Goal: Manage account settings

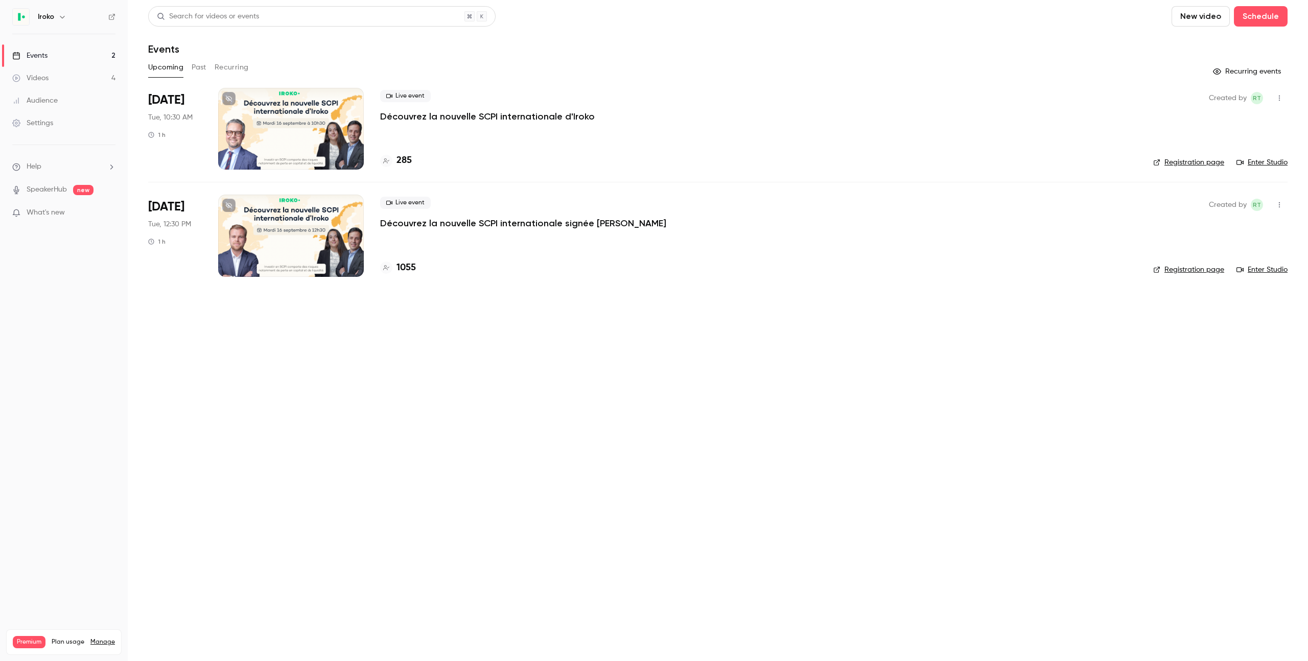
click at [304, 225] on div at bounding box center [291, 236] width 146 height 82
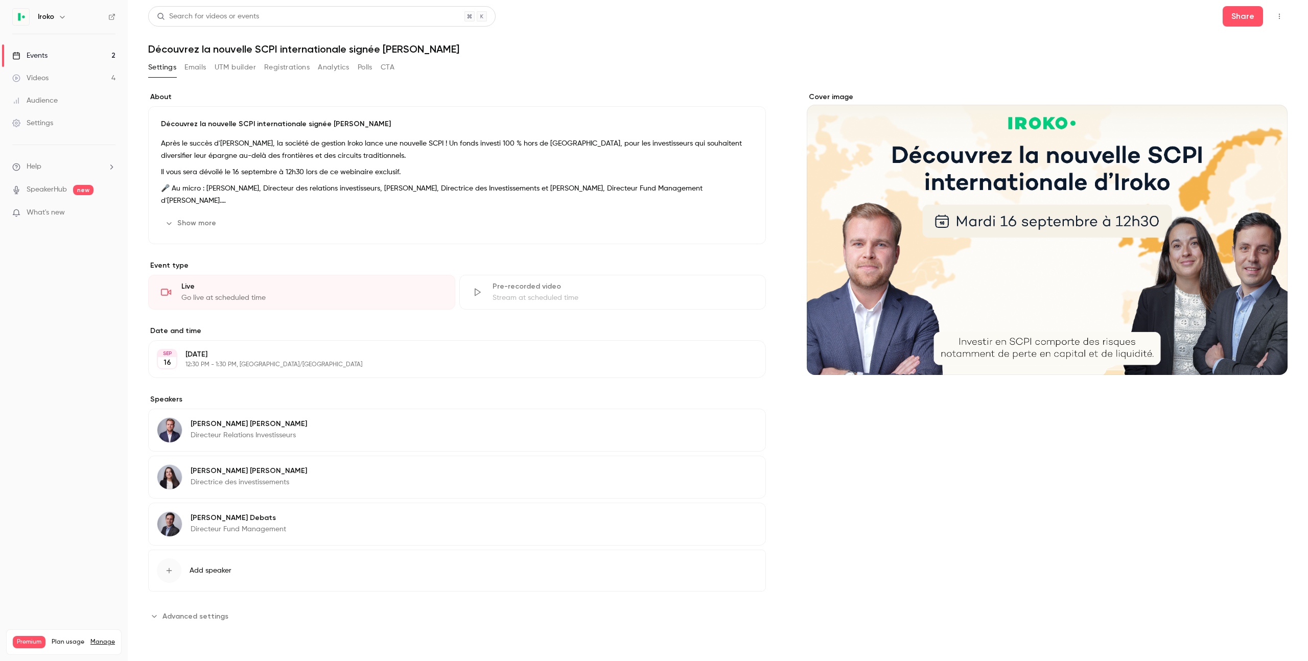
click at [1274, 359] on icon "Cover image" at bounding box center [1269, 357] width 11 height 8
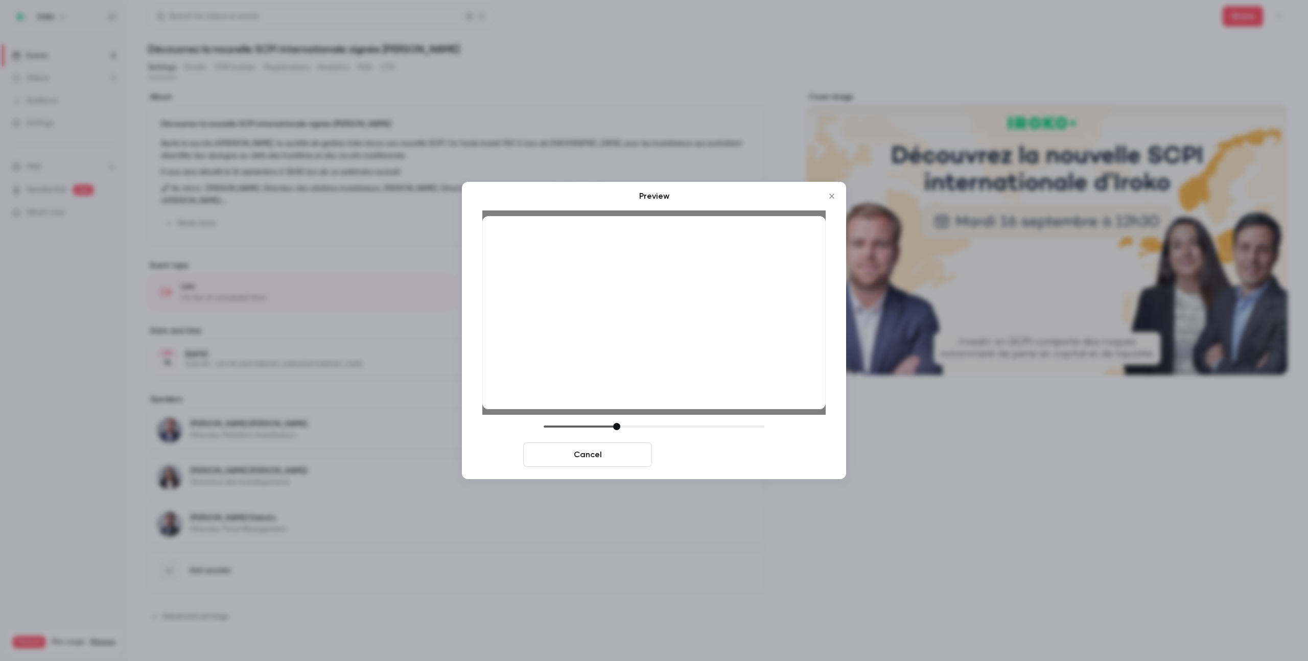
click at [709, 466] on button "Save cover" at bounding box center [720, 455] width 129 height 25
